Goal: Obtain resource: Obtain resource

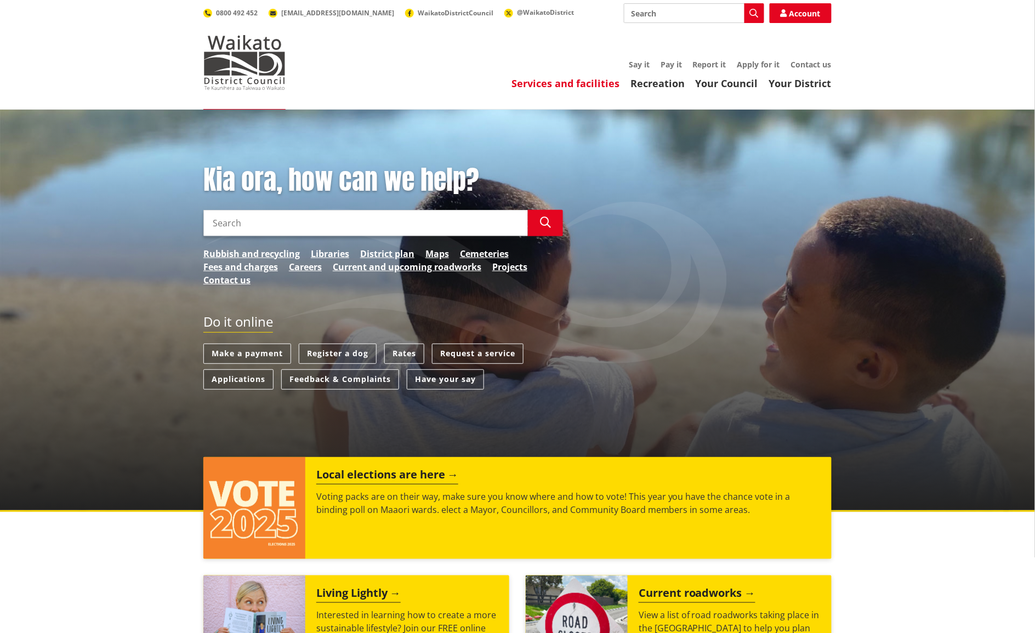
click at [569, 81] on link "Services and facilities" at bounding box center [565, 83] width 108 height 13
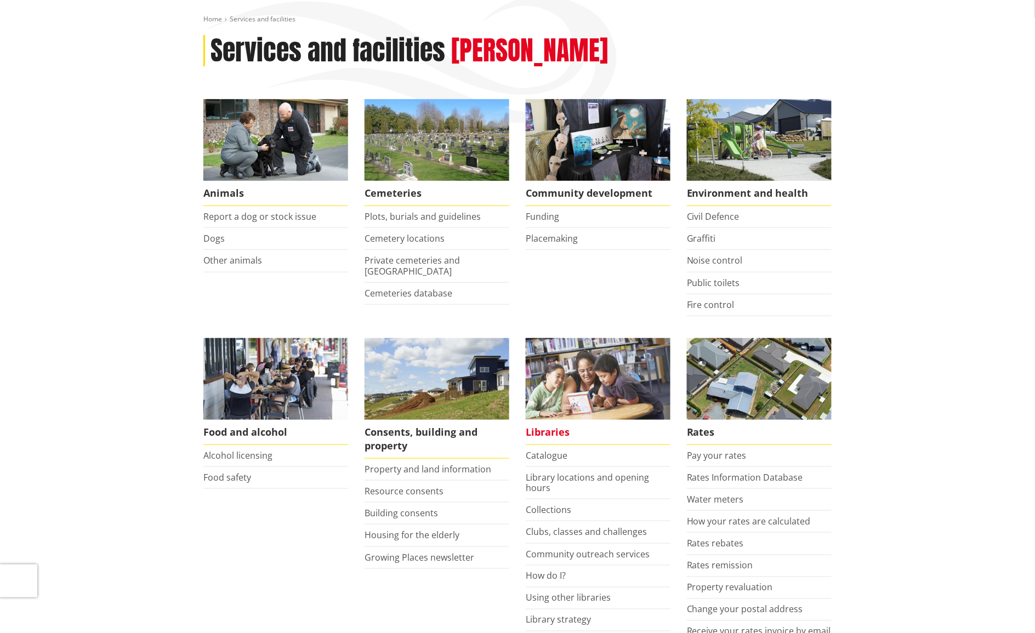
scroll to position [137, 0]
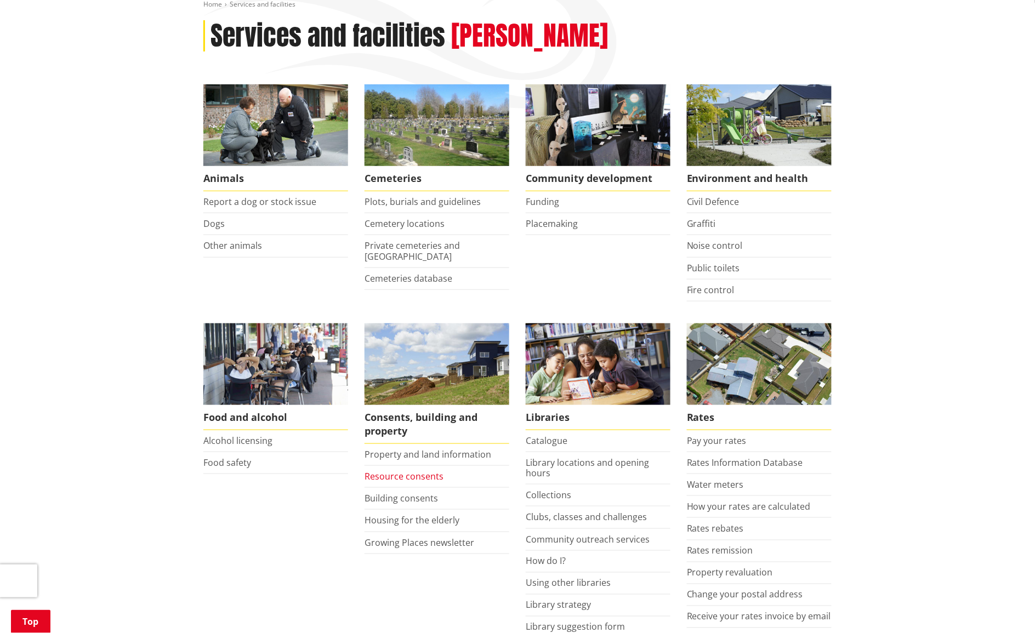
click at [377, 475] on link "Resource consents" at bounding box center [404, 476] width 79 height 12
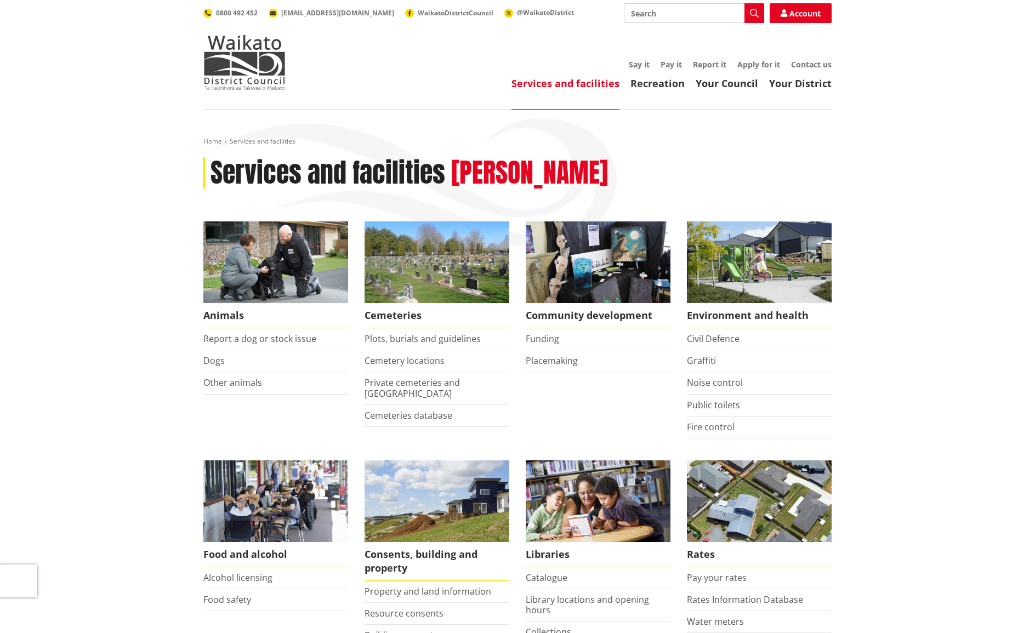
scroll to position [137, 0]
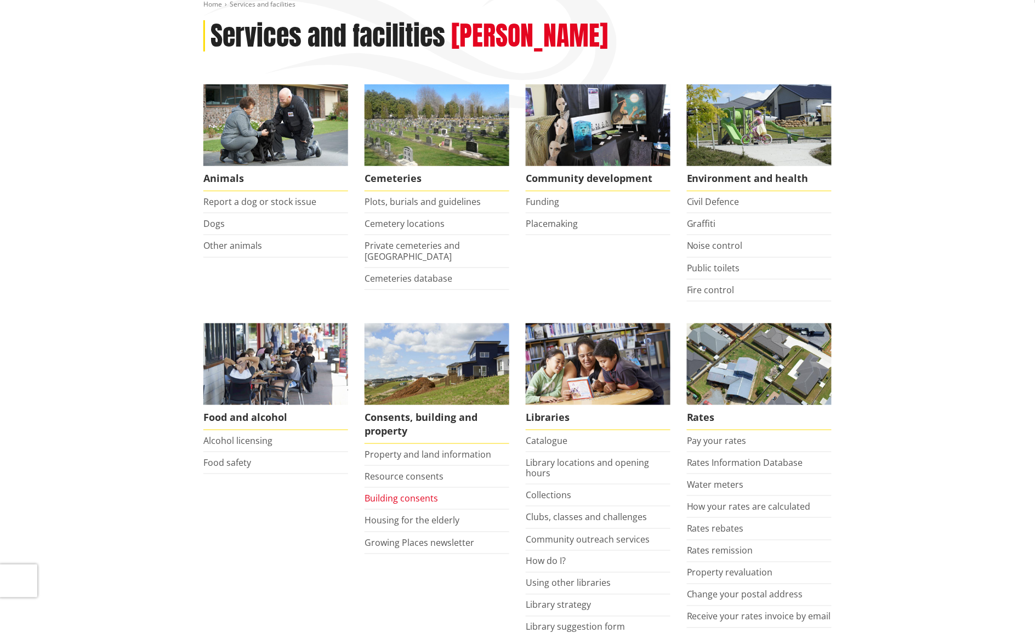
click at [408, 495] on link "Building consents" at bounding box center [401, 498] width 73 height 12
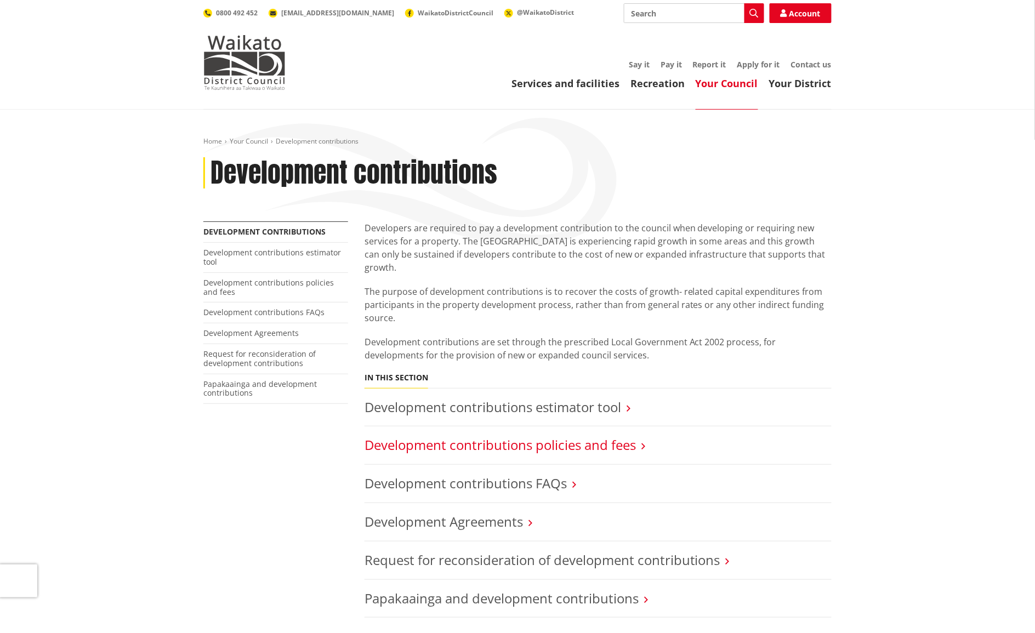
click at [623, 436] on link "Development contributions policies and fees" at bounding box center [500, 445] width 271 height 18
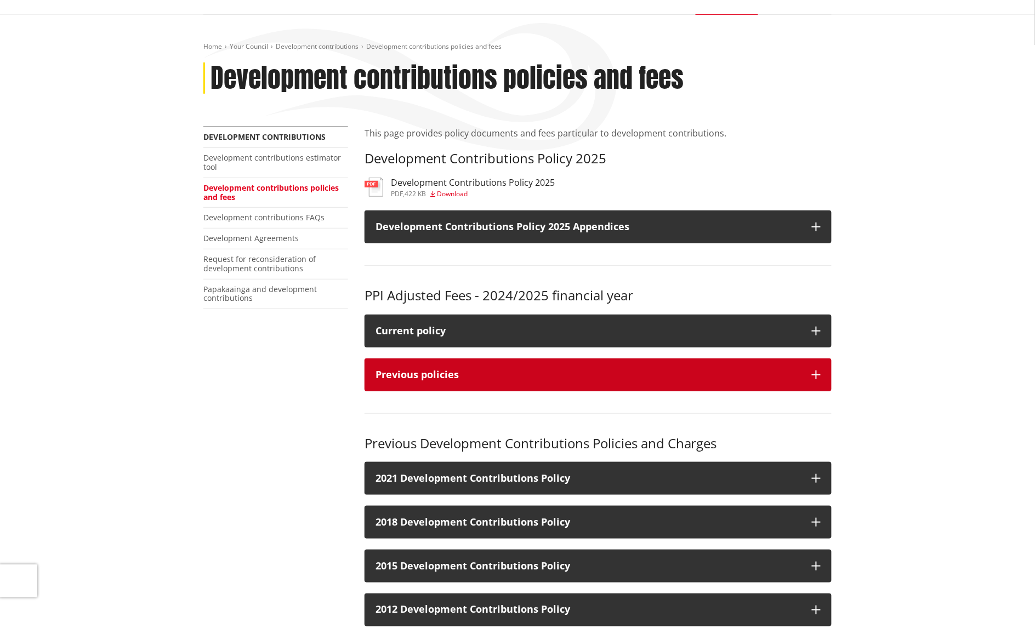
scroll to position [206, 0]
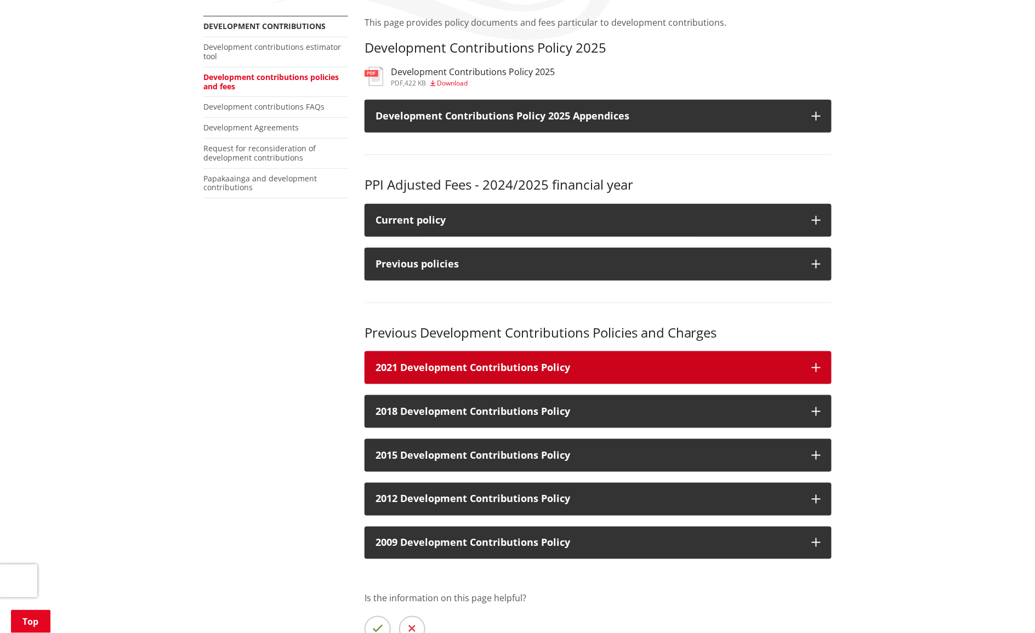
click at [812, 365] on icon "button" at bounding box center [816, 367] width 9 height 9
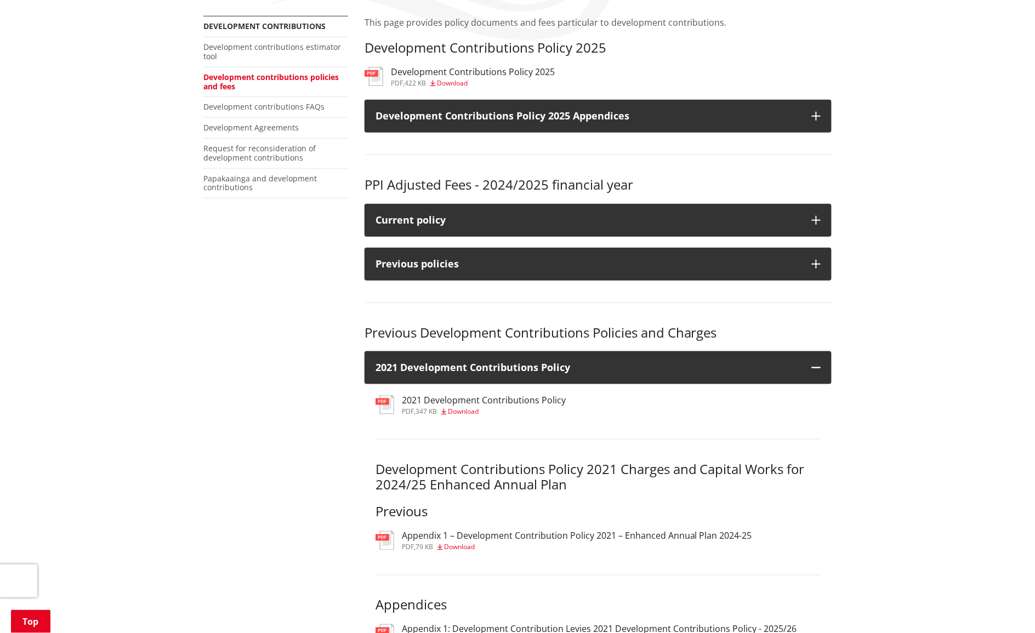
click at [509, 404] on h3 "2021 Development Contributions Policy" at bounding box center [484, 400] width 164 height 10
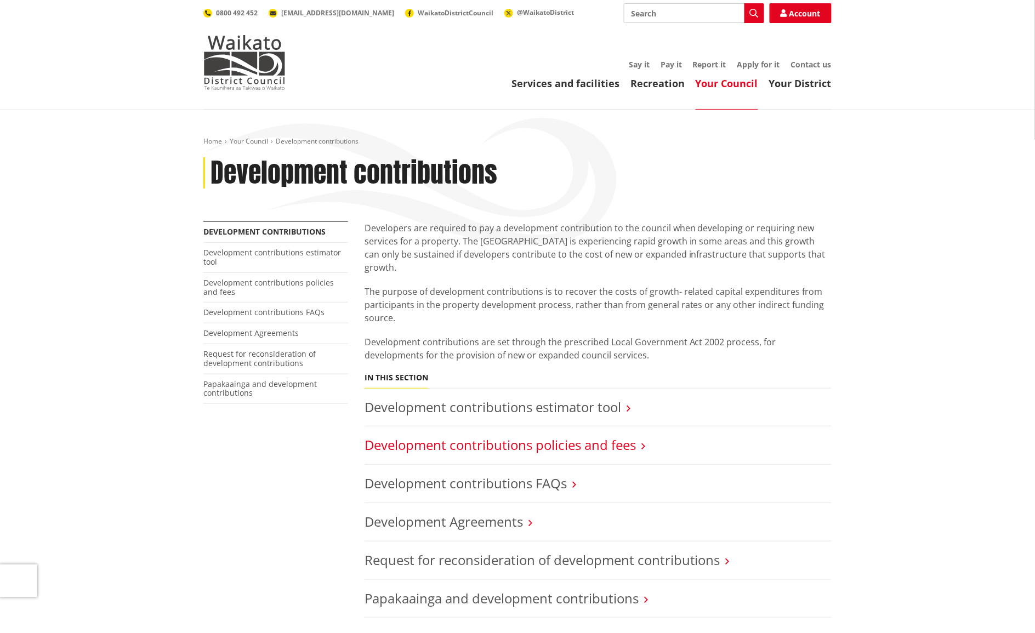
click at [605, 436] on link "Development contributions policies and fees" at bounding box center [500, 445] width 271 height 18
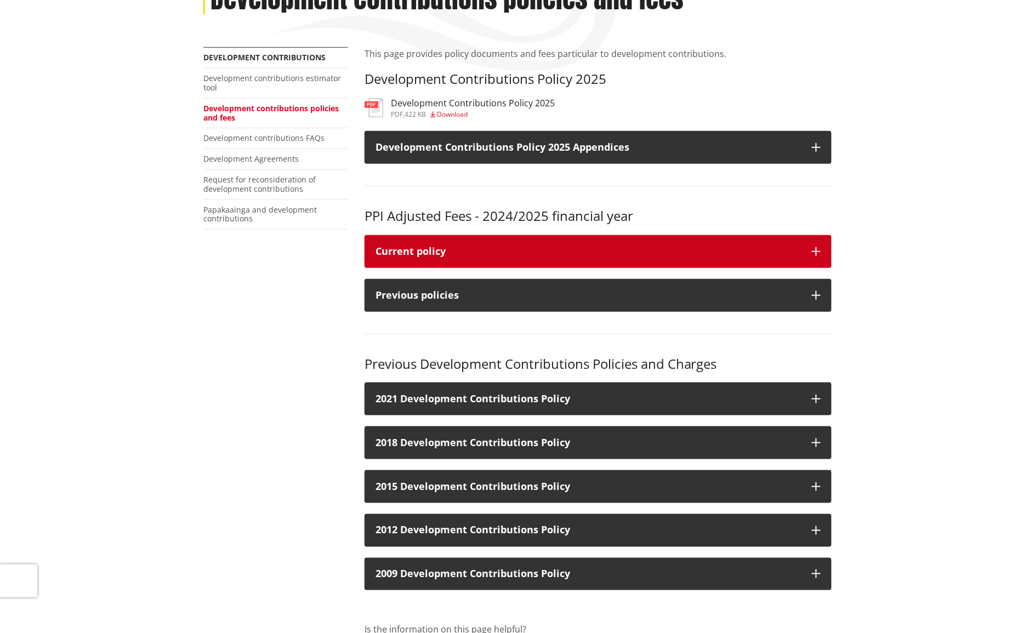
scroll to position [206, 0]
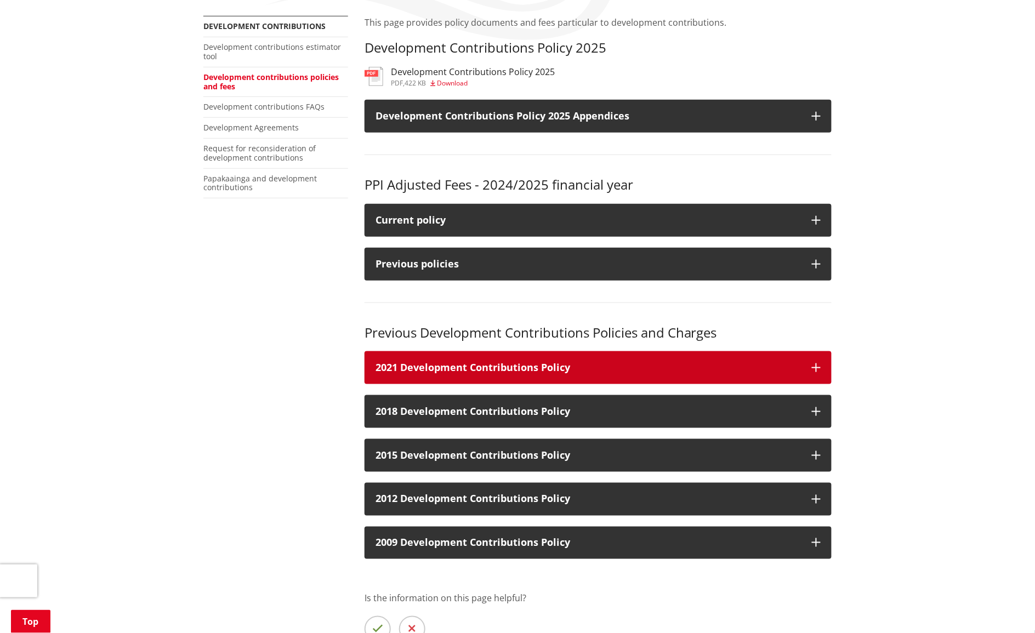
click at [817, 363] on icon "button" at bounding box center [816, 367] width 9 height 9
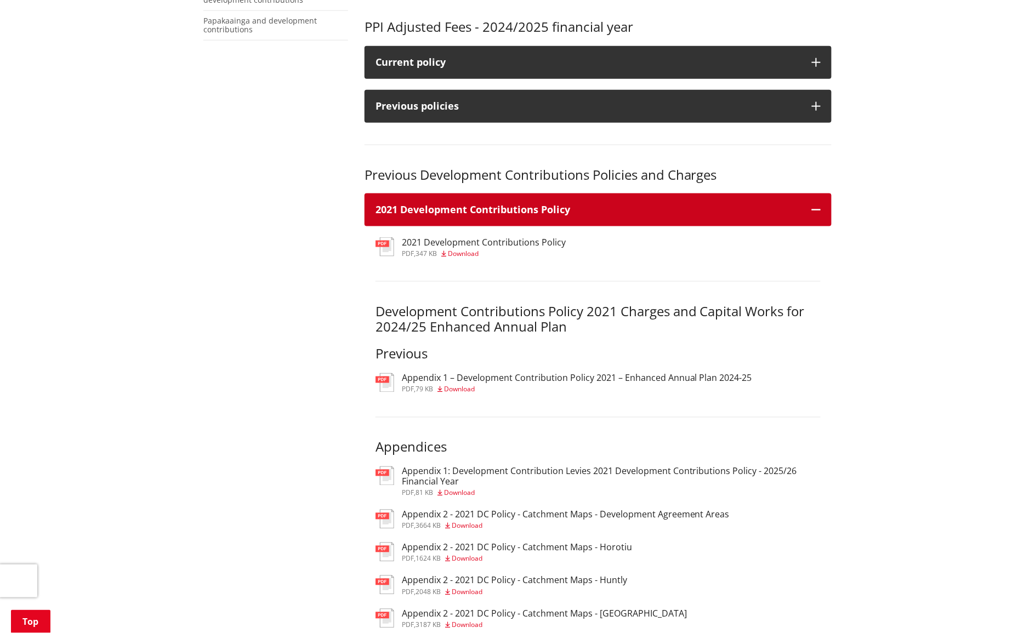
scroll to position [411, 0]
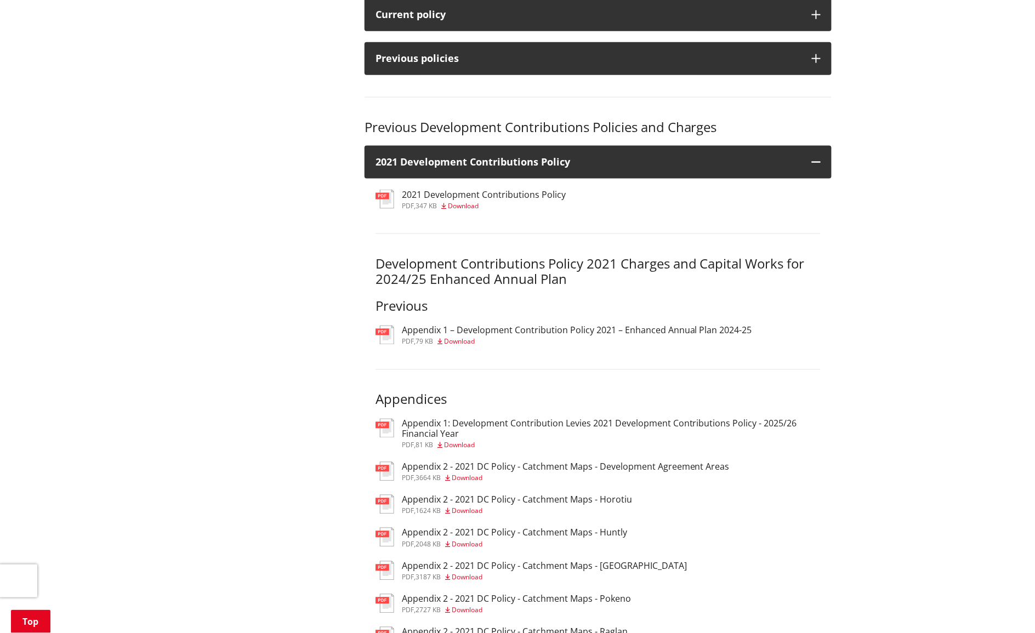
click at [462, 209] on span "Download" at bounding box center [463, 205] width 31 height 9
